Goal: Task Accomplishment & Management: Manage account settings

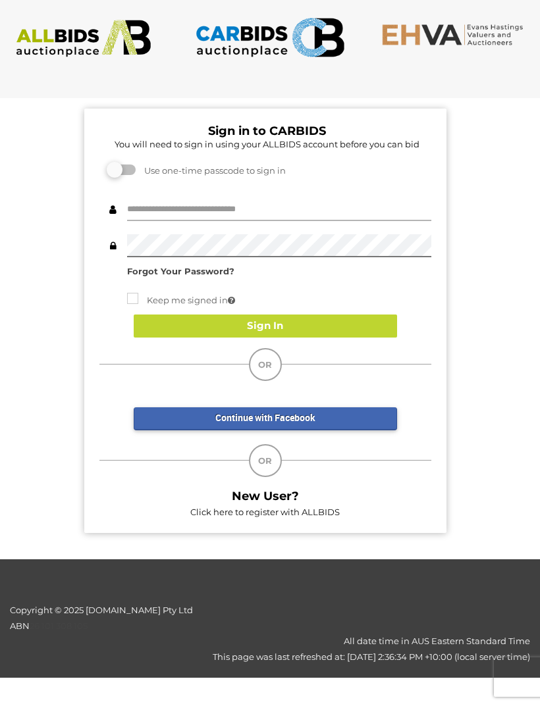
click at [146, 216] on input "text" at bounding box center [279, 209] width 304 height 23
click at [134, 206] on input "text" at bounding box center [279, 209] width 304 height 23
click at [113, 259] on div "Forgot Your Password? Keep me signed in Sign In" at bounding box center [265, 274] width 332 height 152
click at [138, 204] on input "text" at bounding box center [279, 209] width 304 height 23
click at [138, 205] on input "text" at bounding box center [279, 209] width 304 height 23
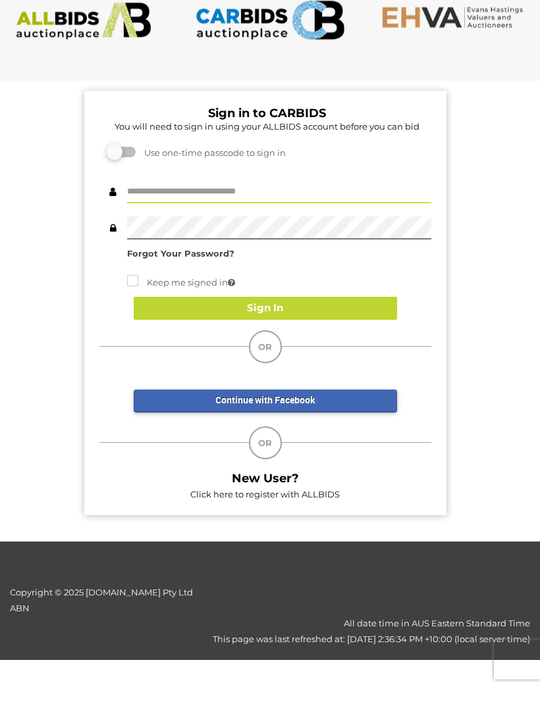
click at [207, 407] on link "Continue with Facebook" at bounding box center [265, 418] width 263 height 23
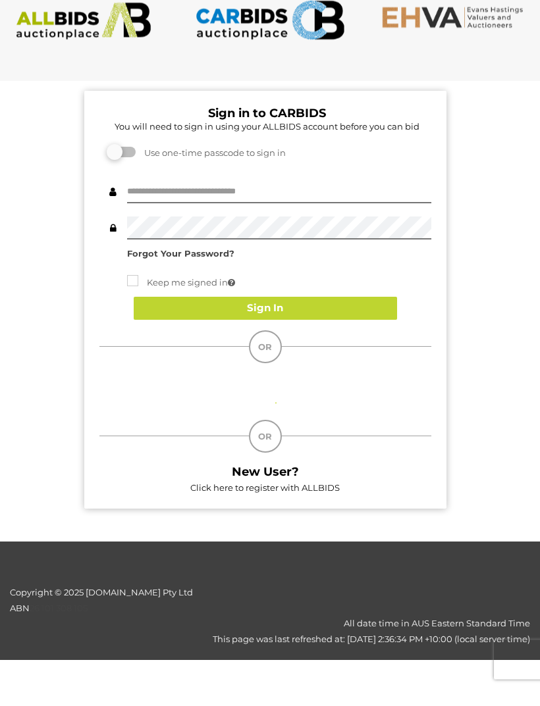
scroll to position [18, 0]
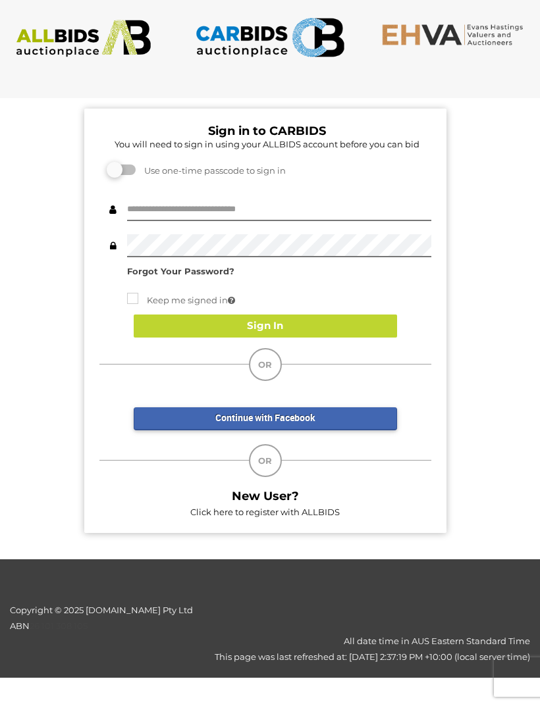
click at [157, 272] on strong "Forgot Your Password?" at bounding box center [180, 271] width 107 height 11
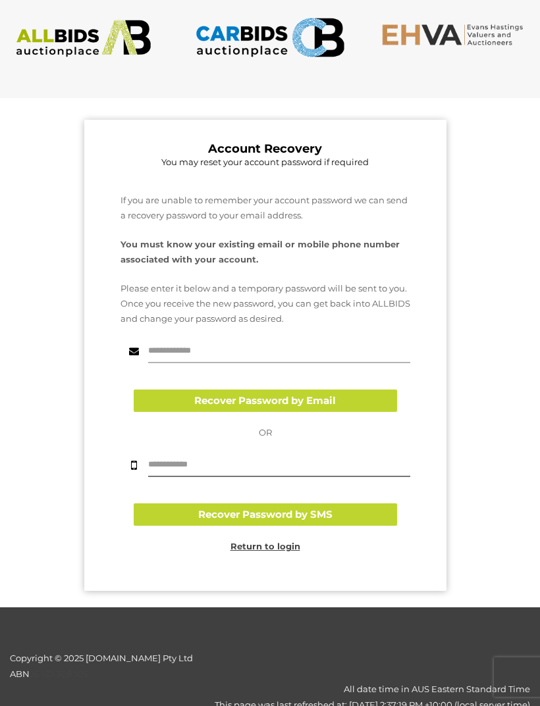
click at [168, 359] on input "text" at bounding box center [279, 351] width 262 height 23
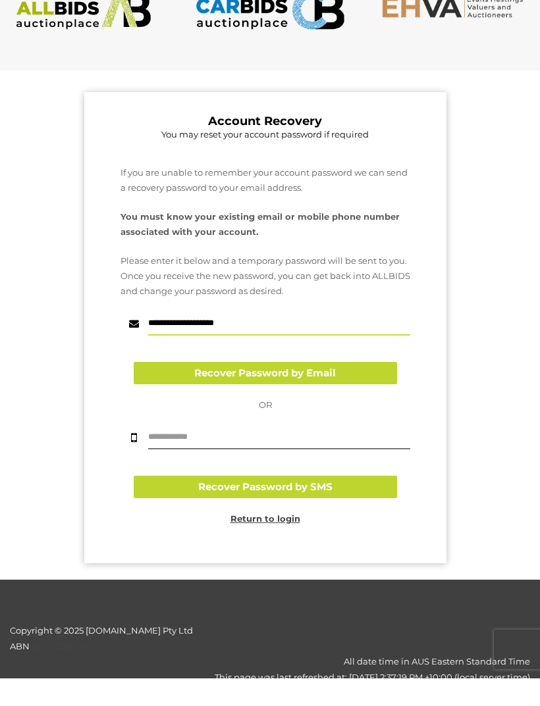
type input "**********"
click at [211, 390] on button "Recover Password by Email" at bounding box center [265, 401] width 263 height 23
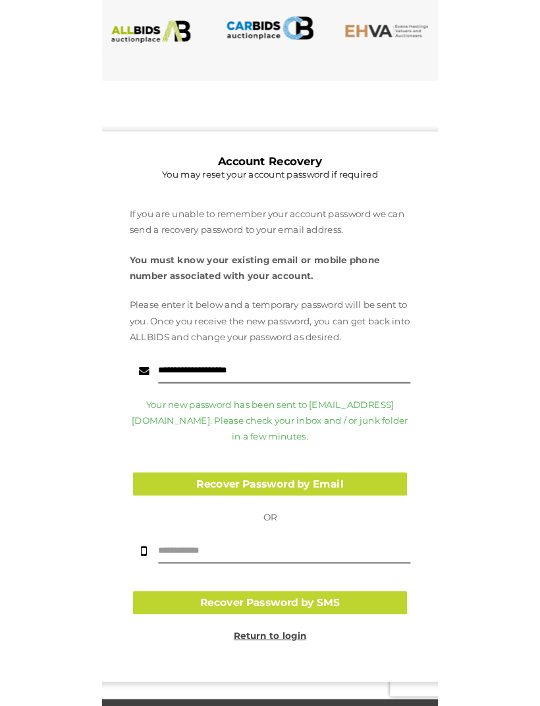
scroll to position [28, 0]
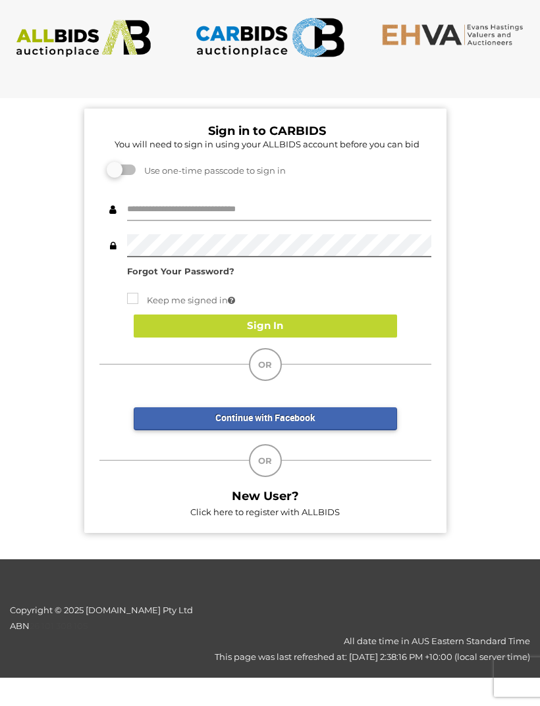
click at [129, 209] on input "text" at bounding box center [279, 209] width 304 height 23
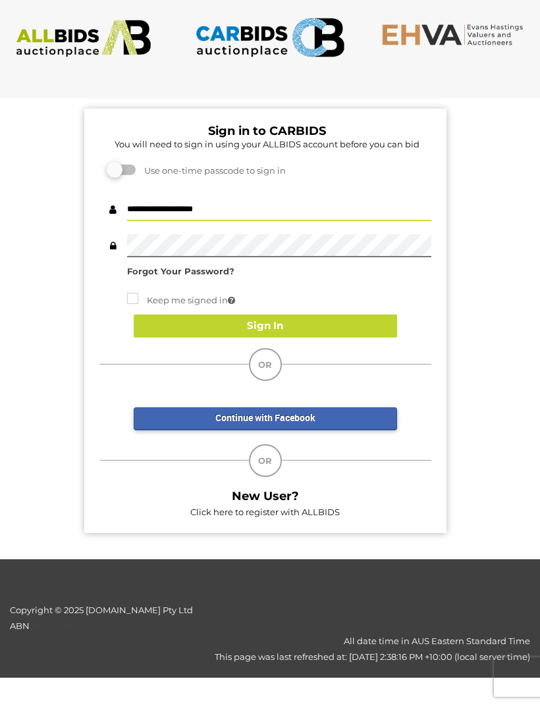
type input "**********"
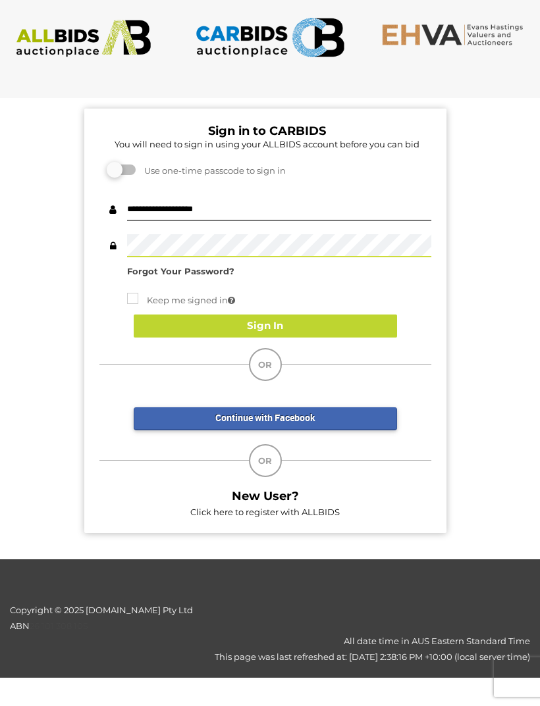
click at [228, 317] on button "Sign In" at bounding box center [265, 326] width 263 height 23
